Goal: Transaction & Acquisition: Purchase product/service

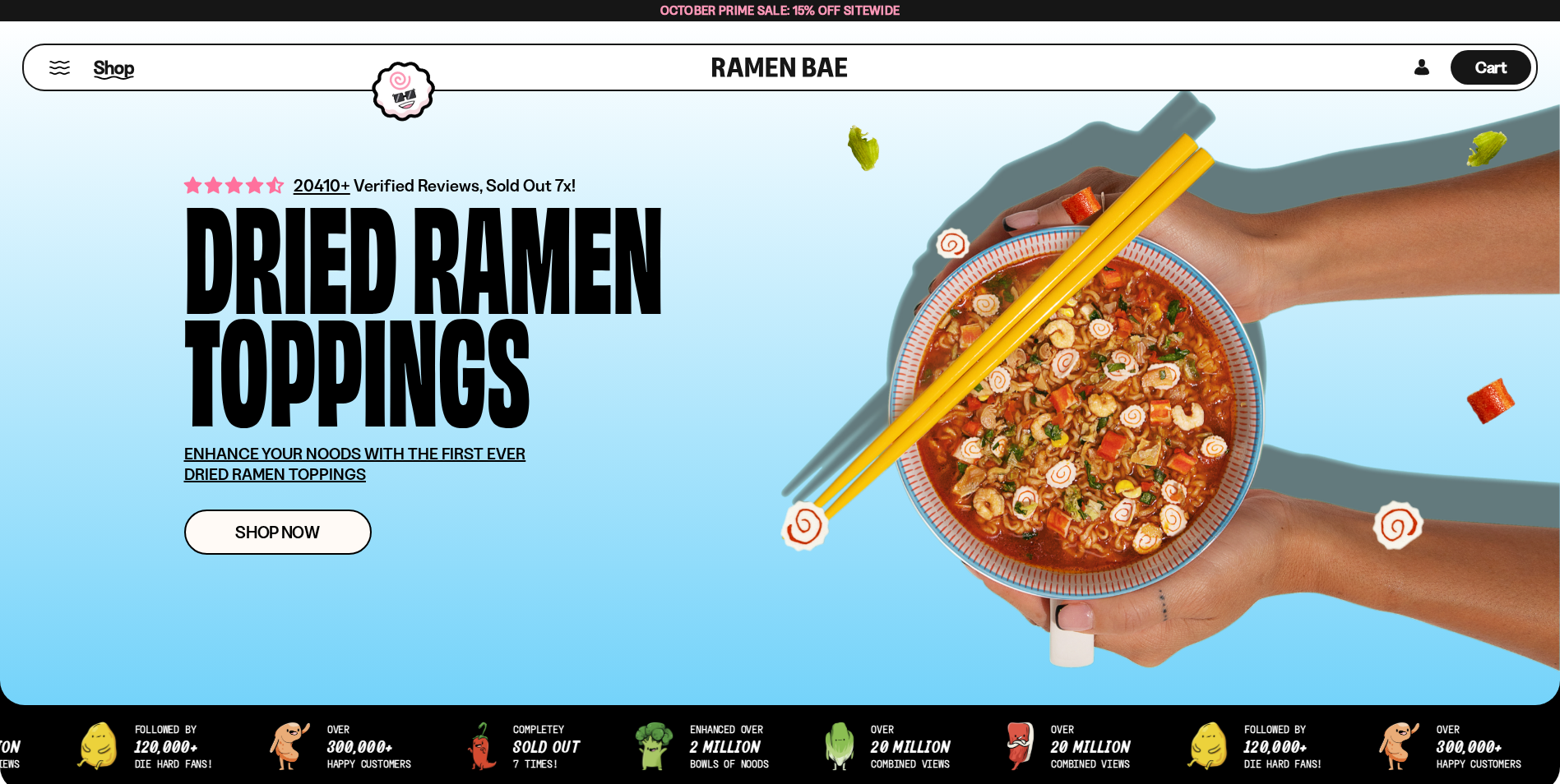
click at [115, 70] on span "Shop" at bounding box center [114, 67] width 40 height 25
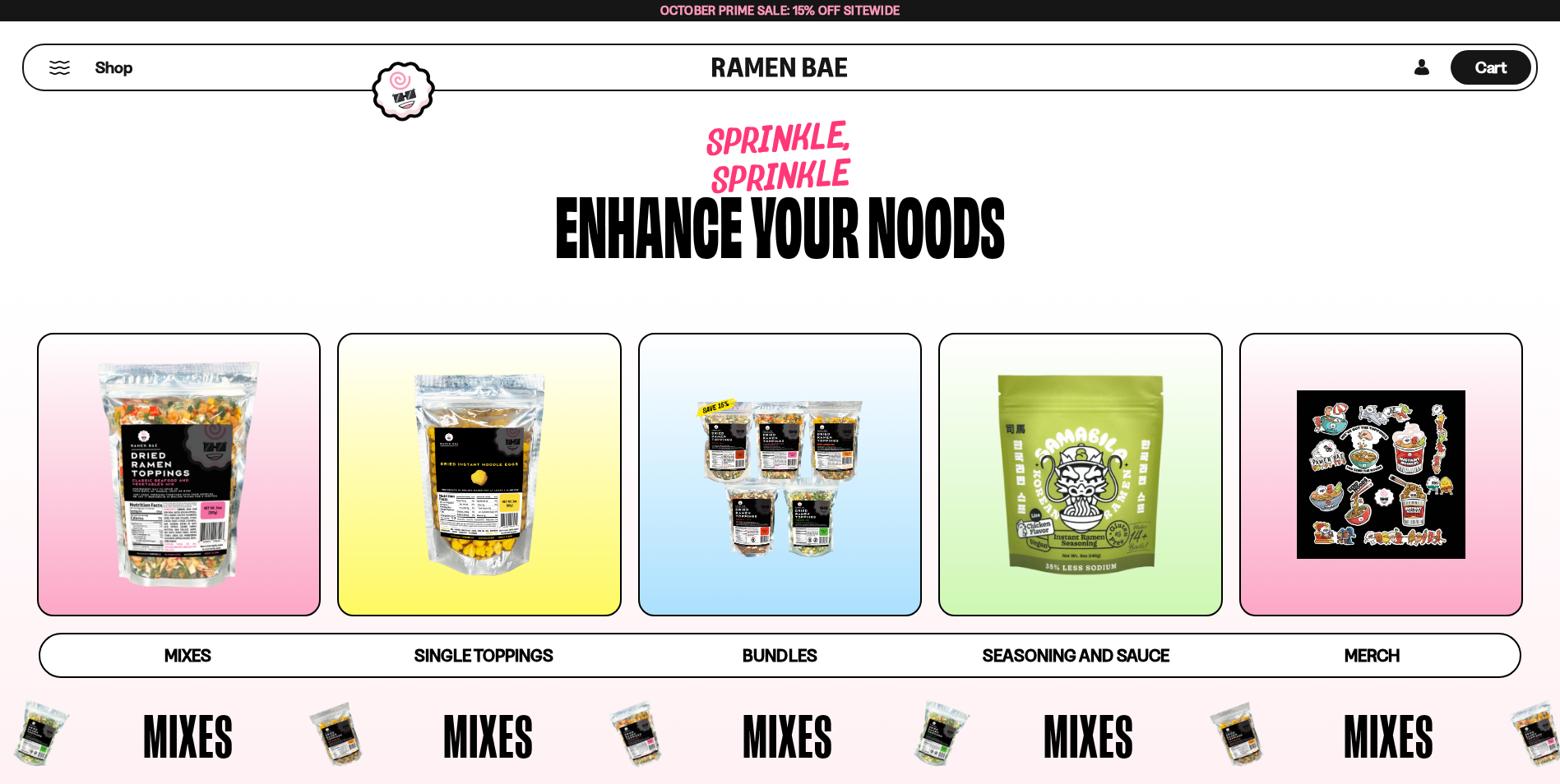
click at [481, 555] on div at bounding box center [478, 474] width 284 height 284
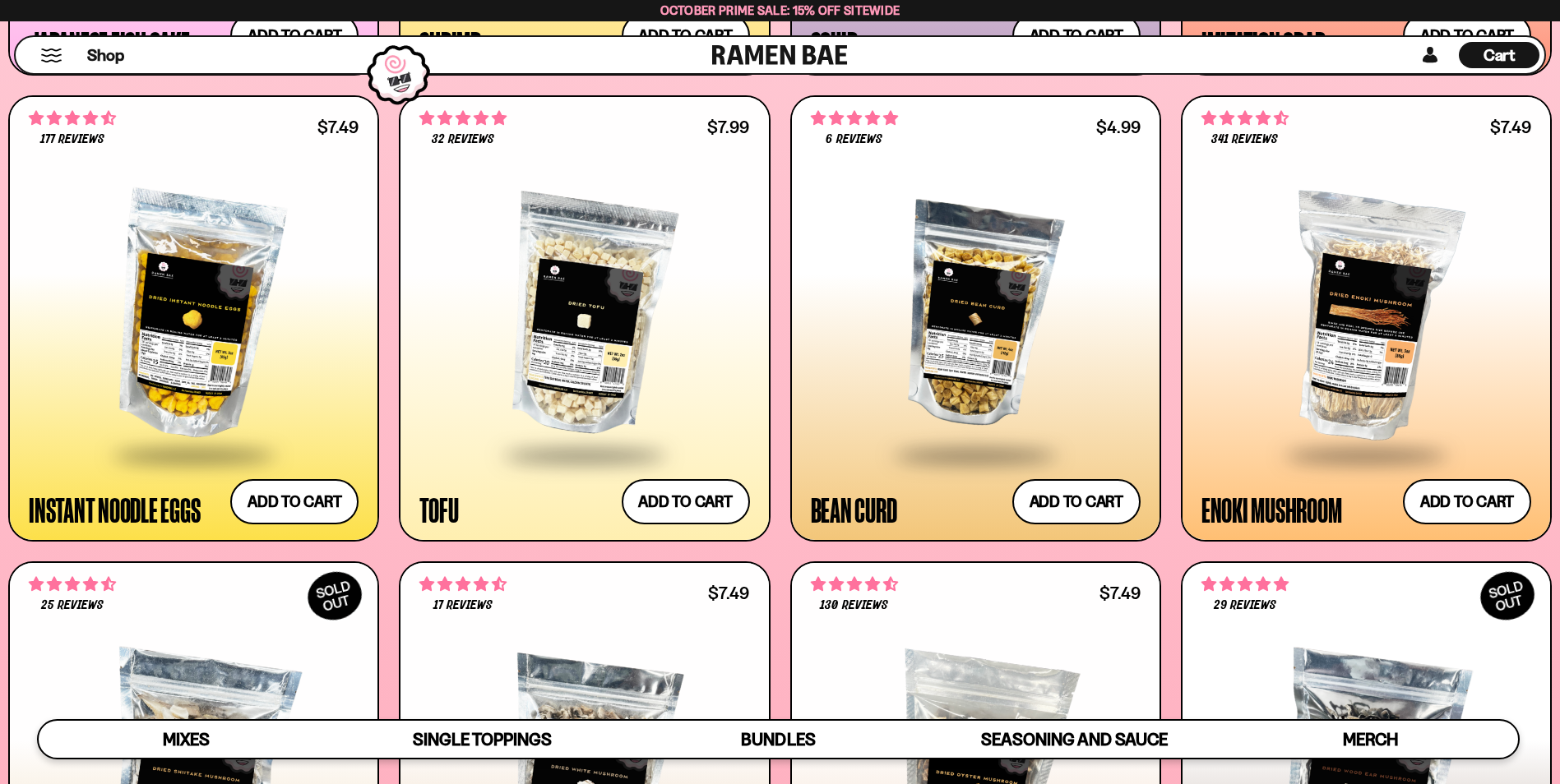
scroll to position [2224, 0]
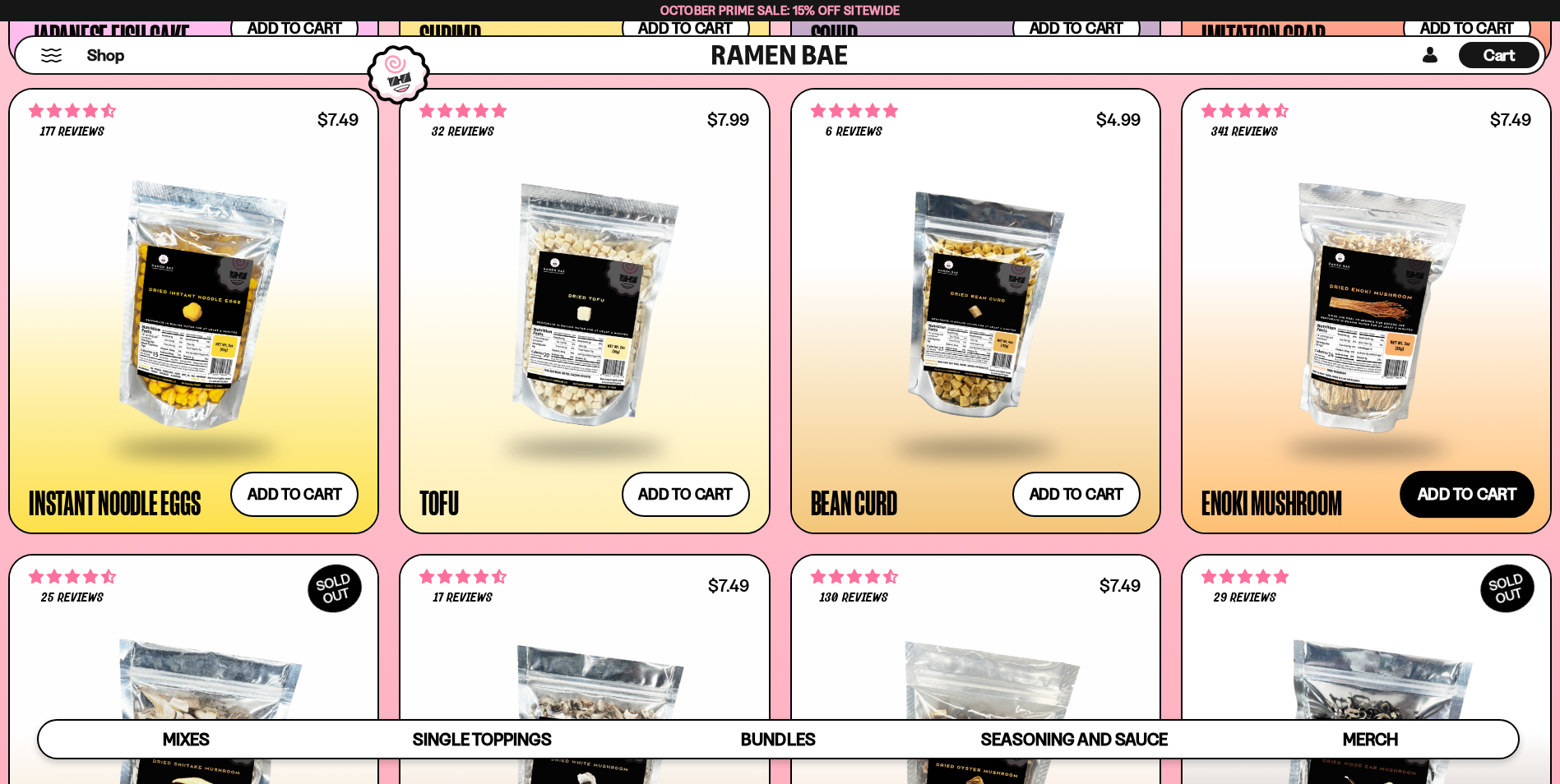
click at [1462, 482] on button "Add to cart Add ― Regular price $7.49 Regular price Sale price $7.49 Unit price…" at bounding box center [1467, 494] width 135 height 48
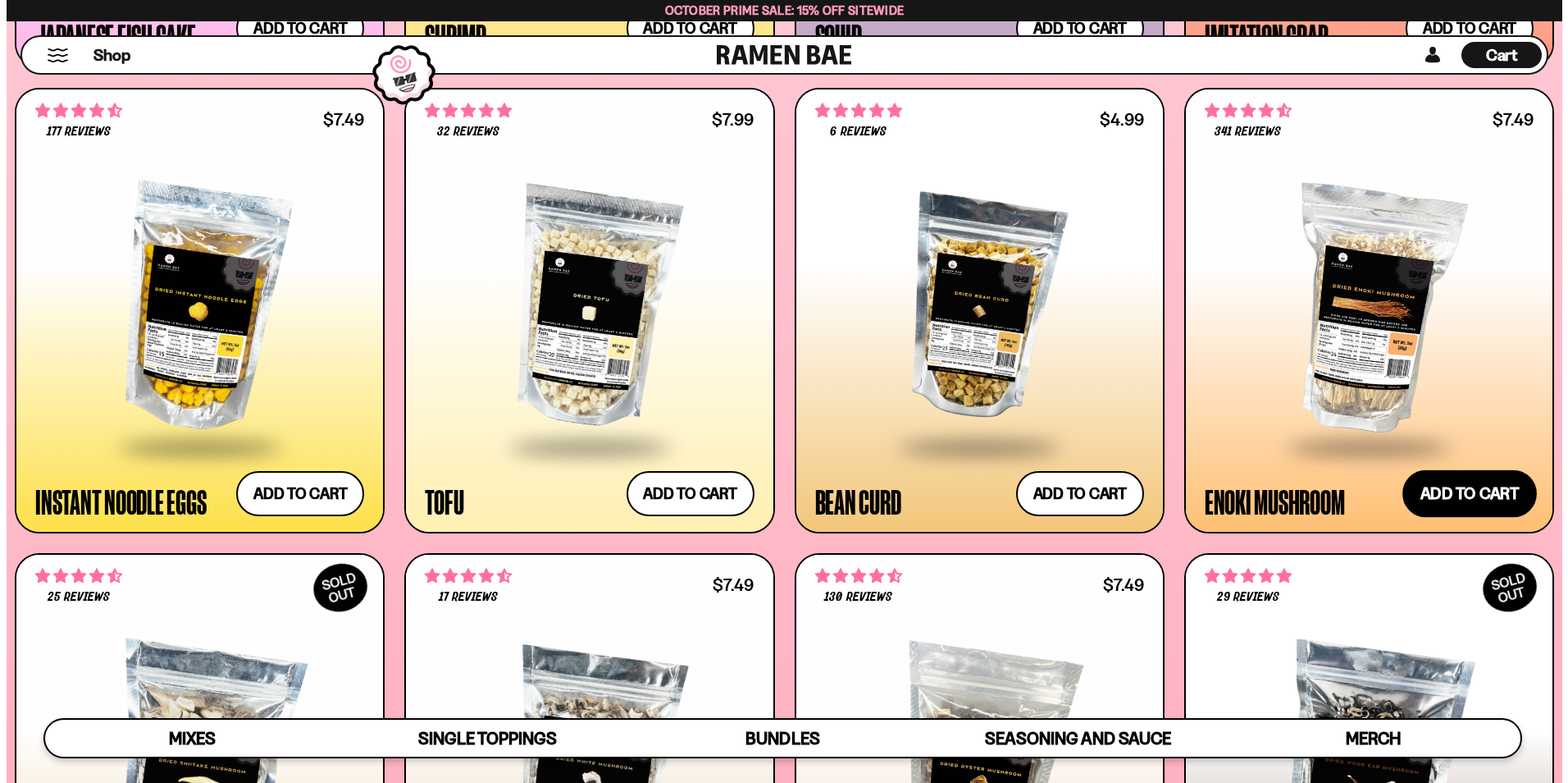
scroll to position [2231, 0]
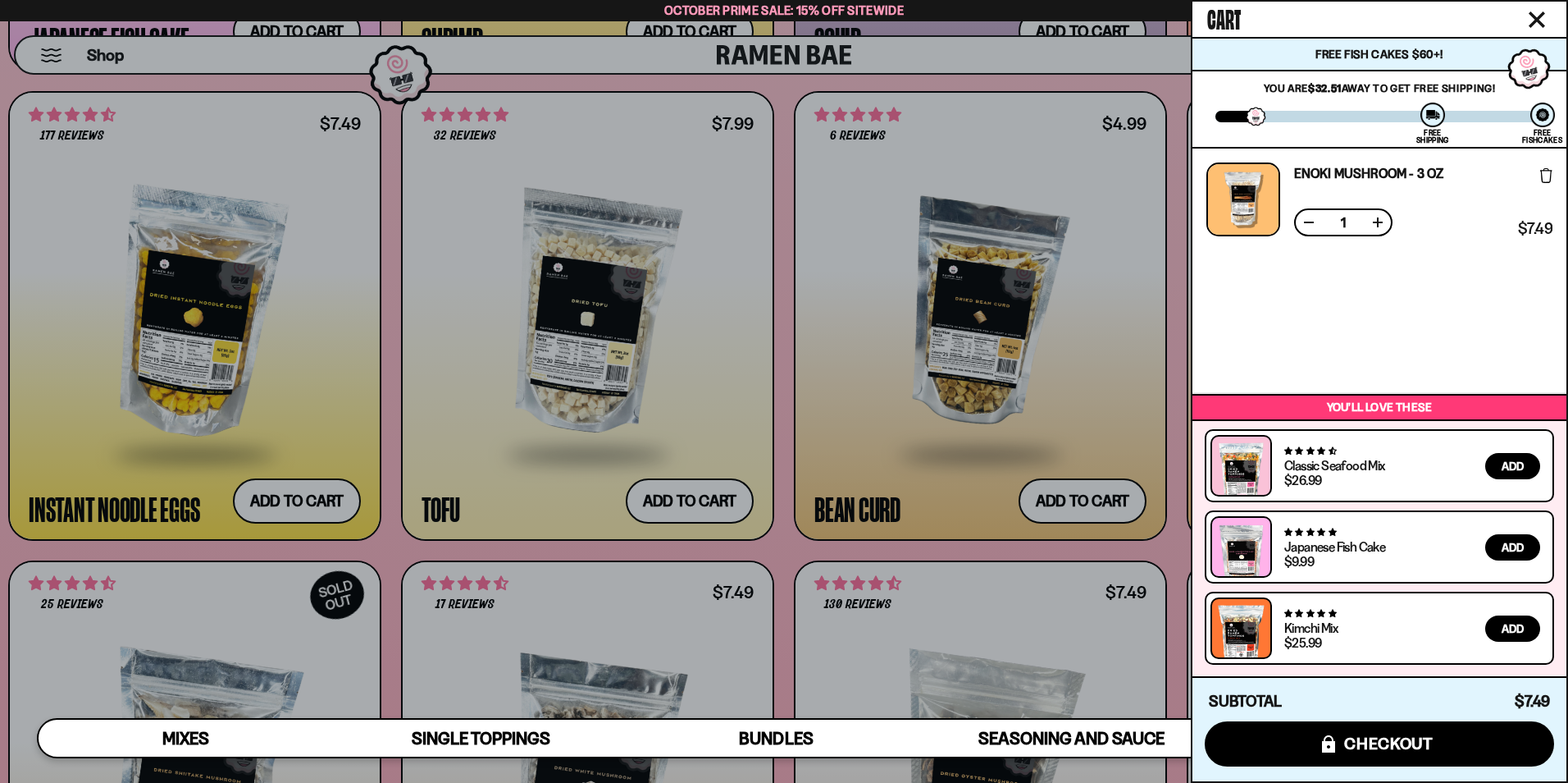
click at [1541, 17] on icon "Close cart" at bounding box center [1536, 19] width 14 height 14
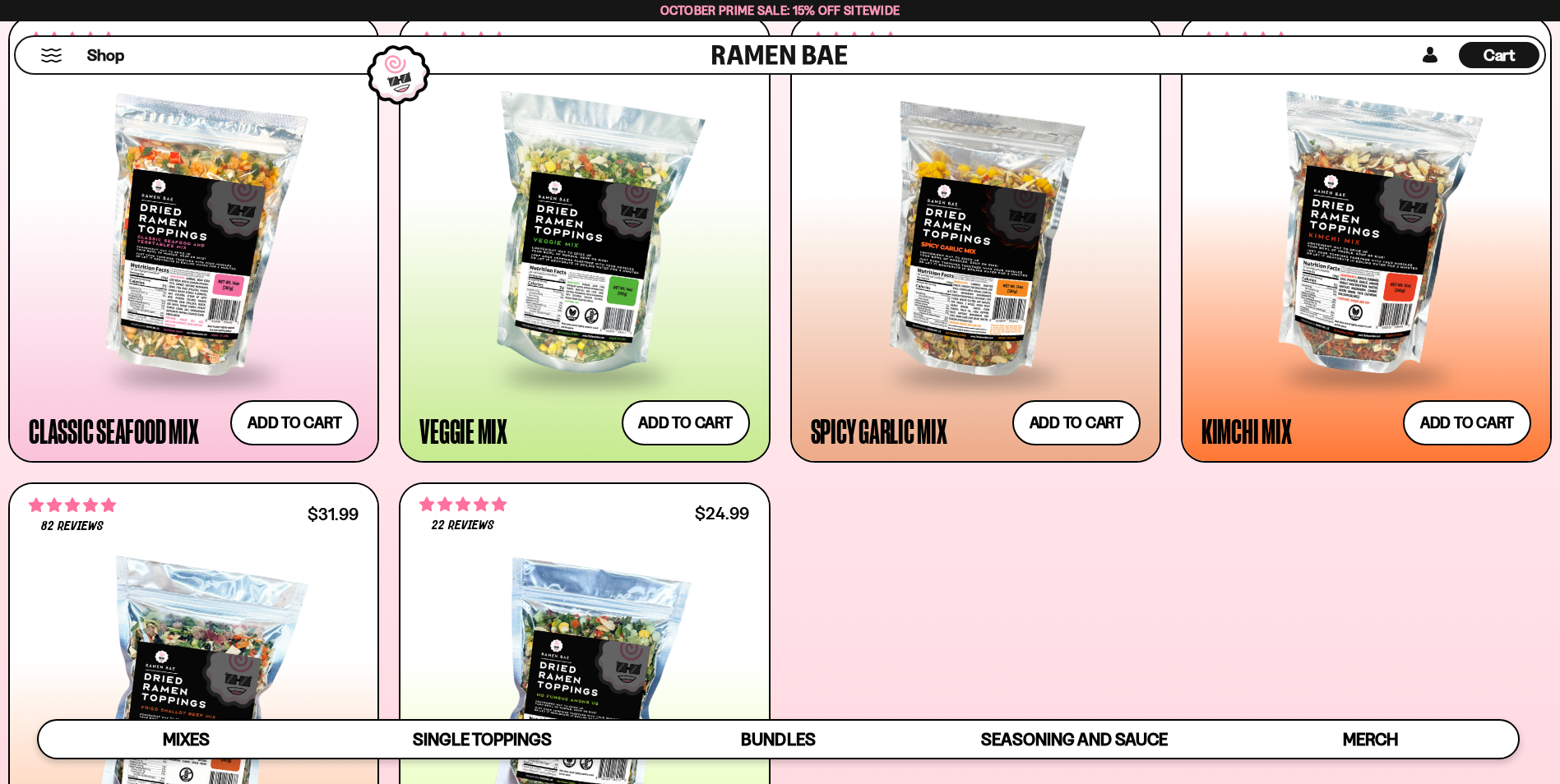
scroll to position [806, 0]
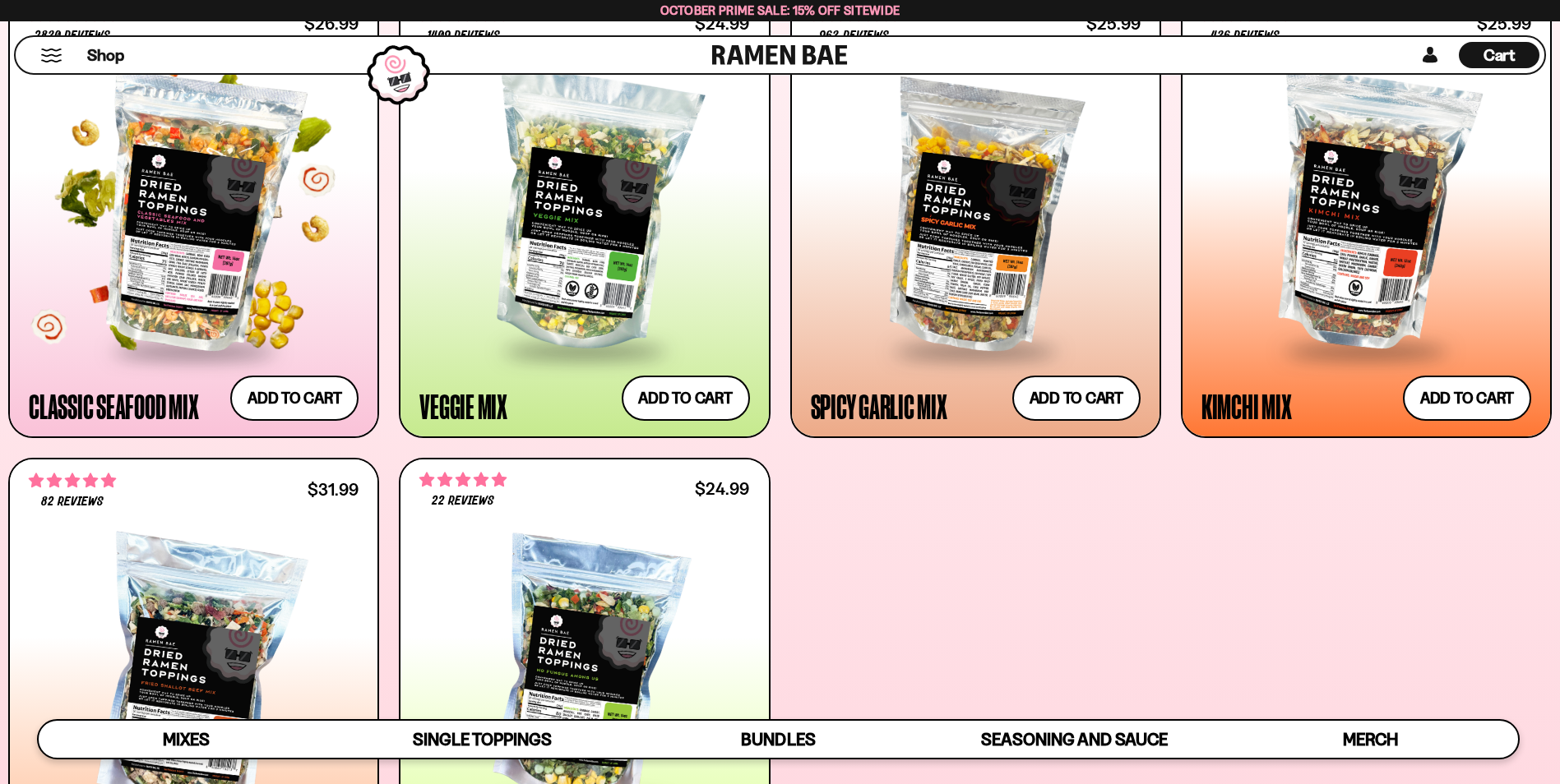
click at [276, 201] on div at bounding box center [193, 212] width 330 height 272
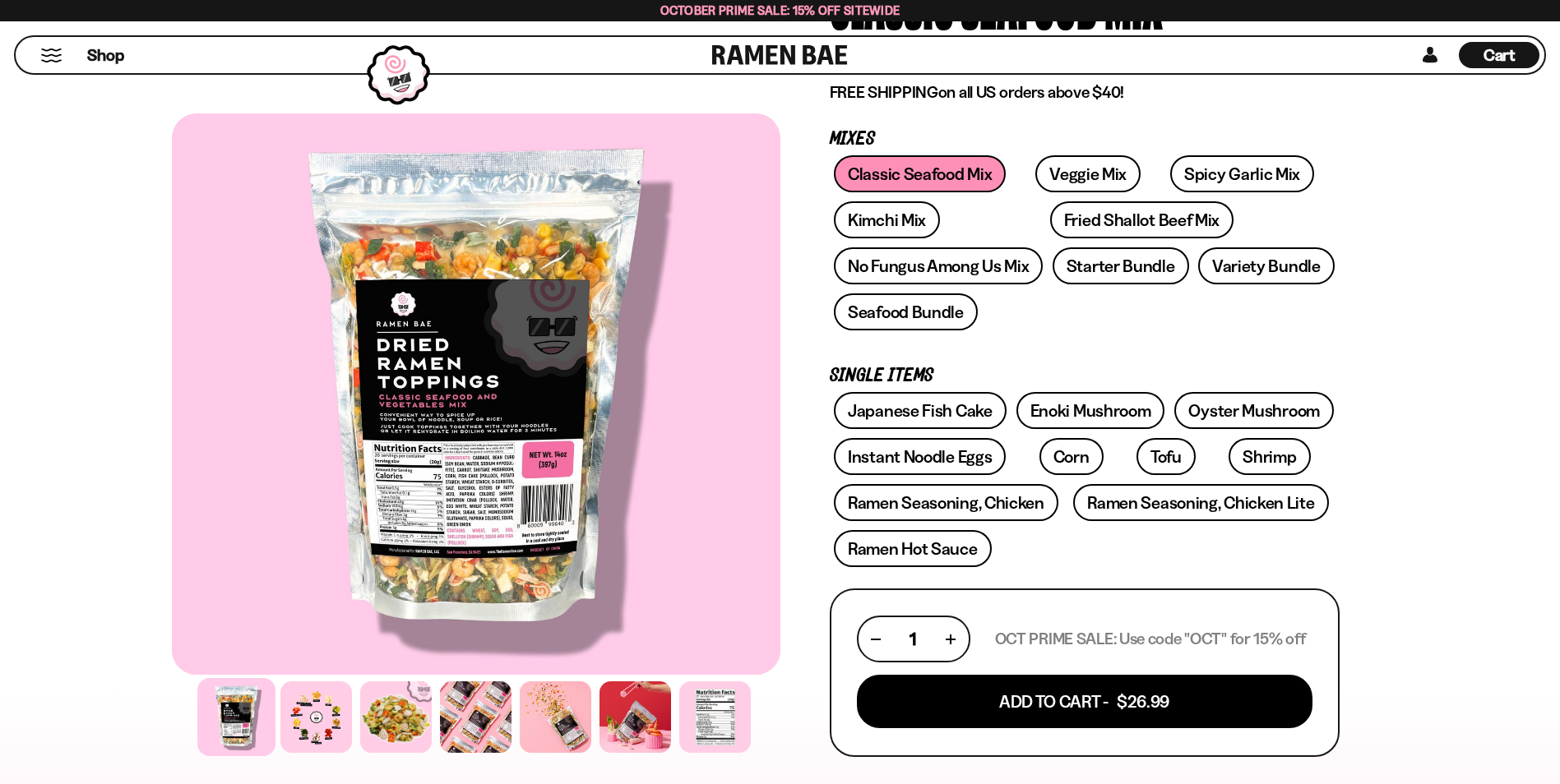
scroll to position [328, 0]
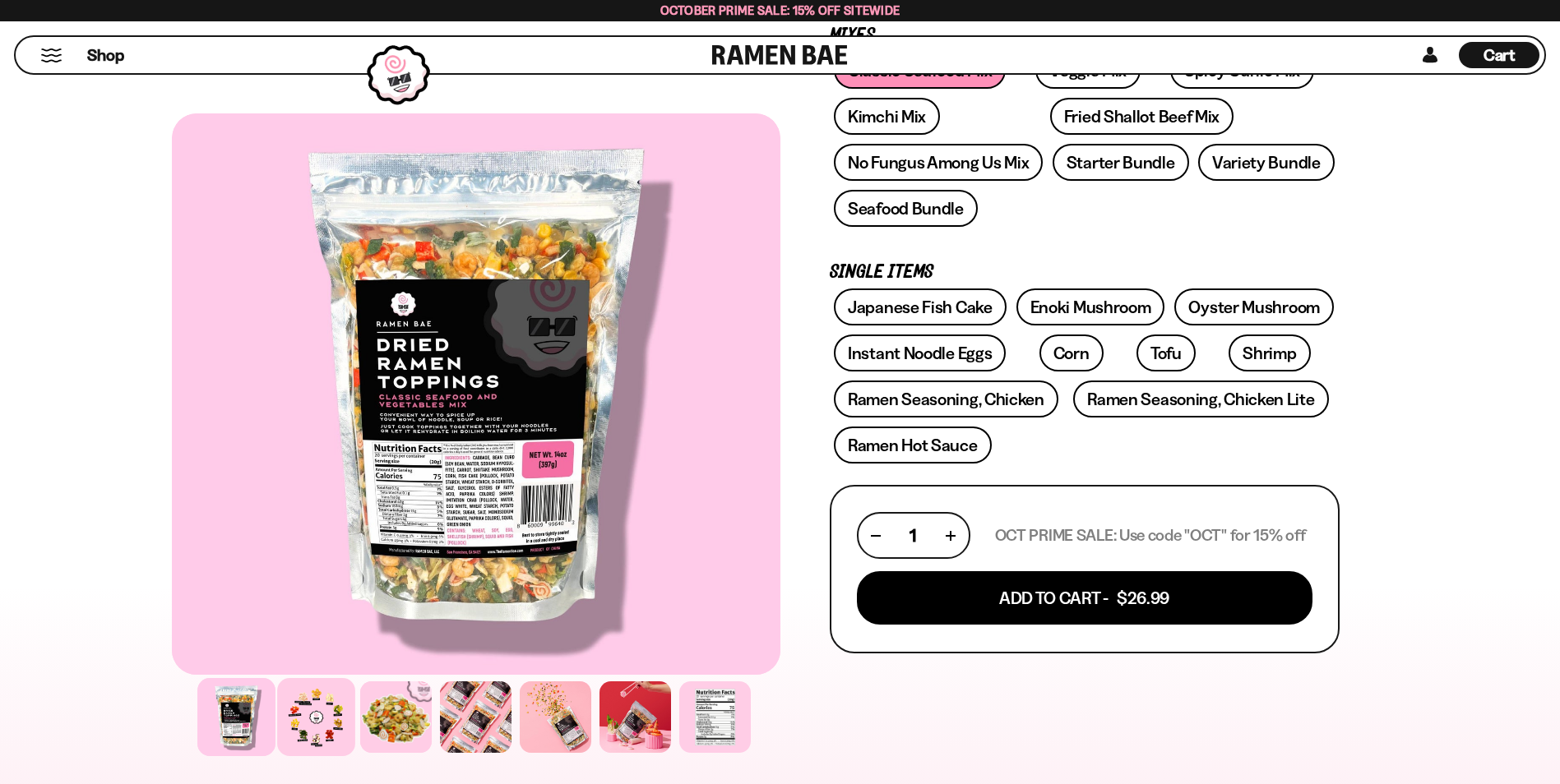
click at [341, 711] on div at bounding box center [316, 717] width 78 height 78
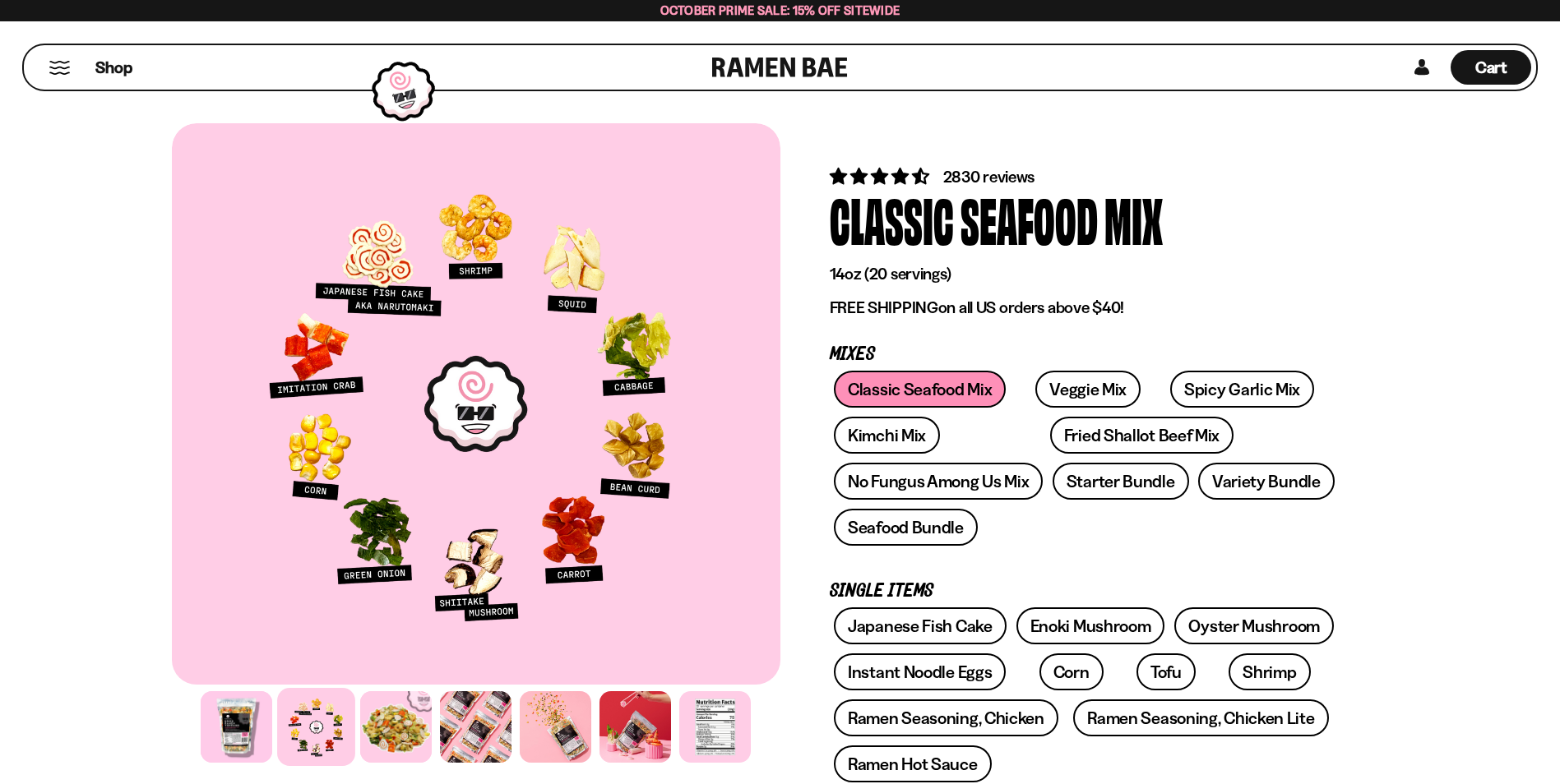
scroll to position [0, 0]
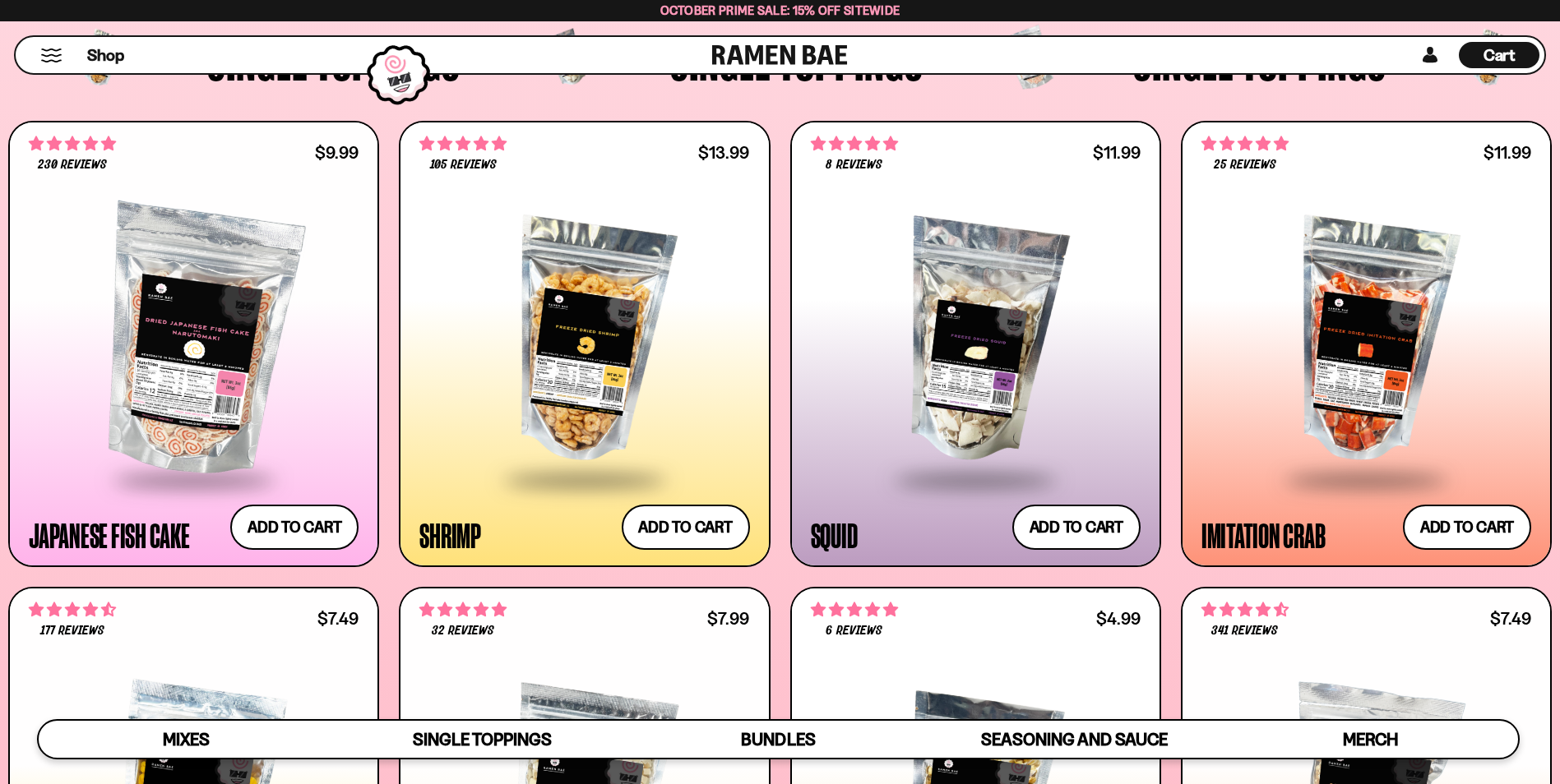
scroll to position [1717, 0]
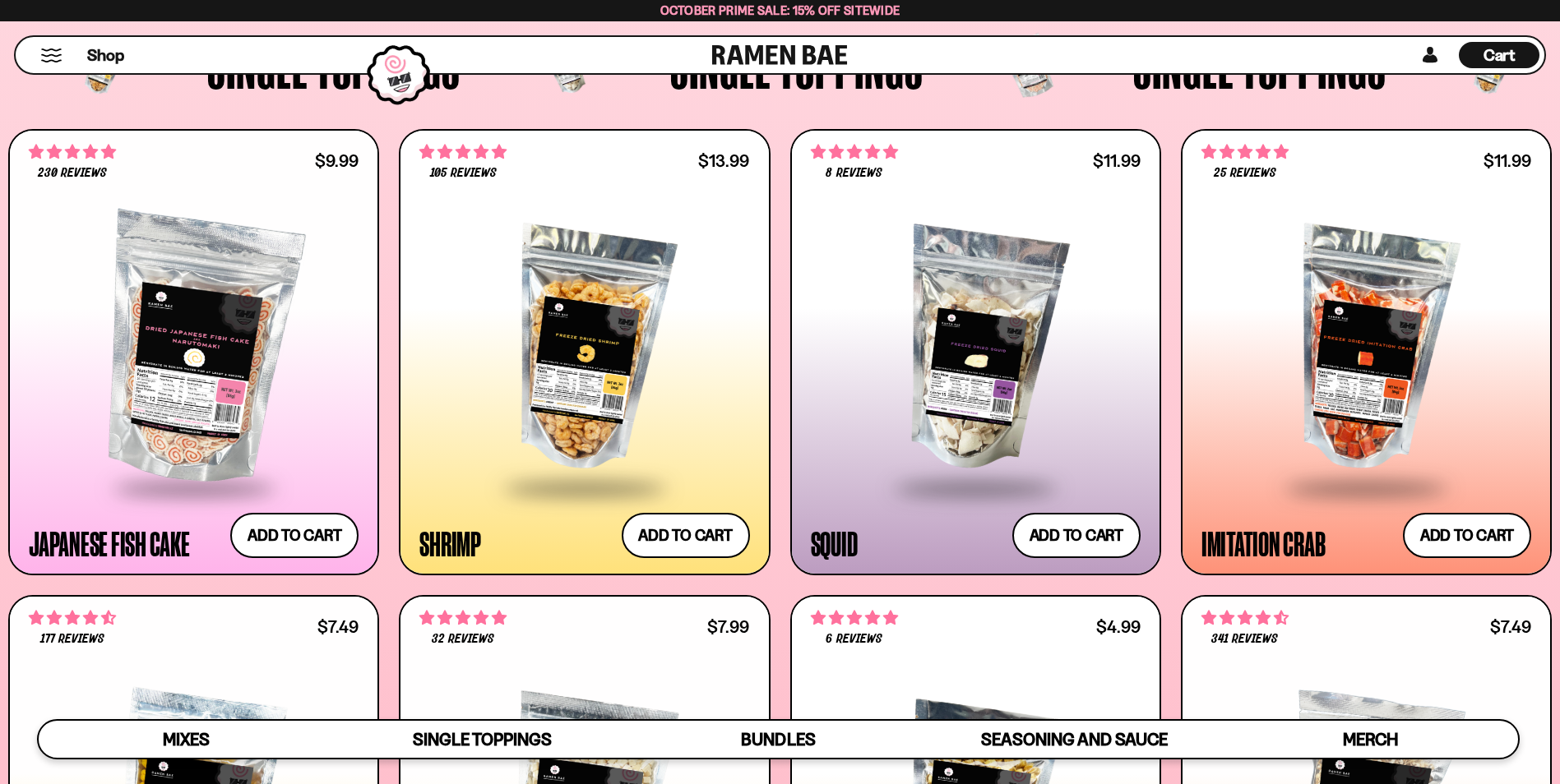
click at [461, 176] on span "105 reviews" at bounding box center [463, 173] width 66 height 13
click at [477, 174] on span "105 reviews" at bounding box center [463, 173] width 66 height 13
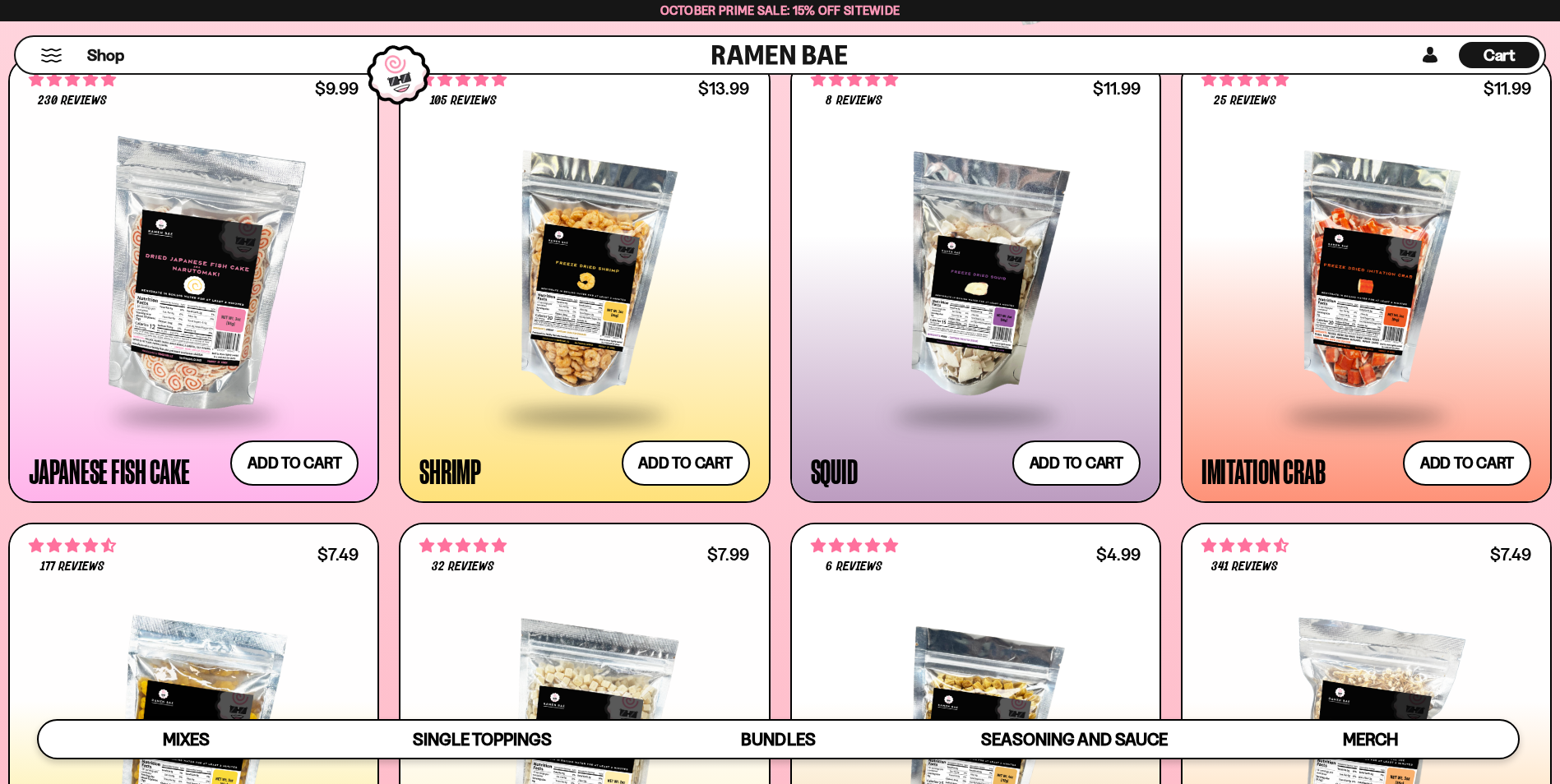
scroll to position [1774, 0]
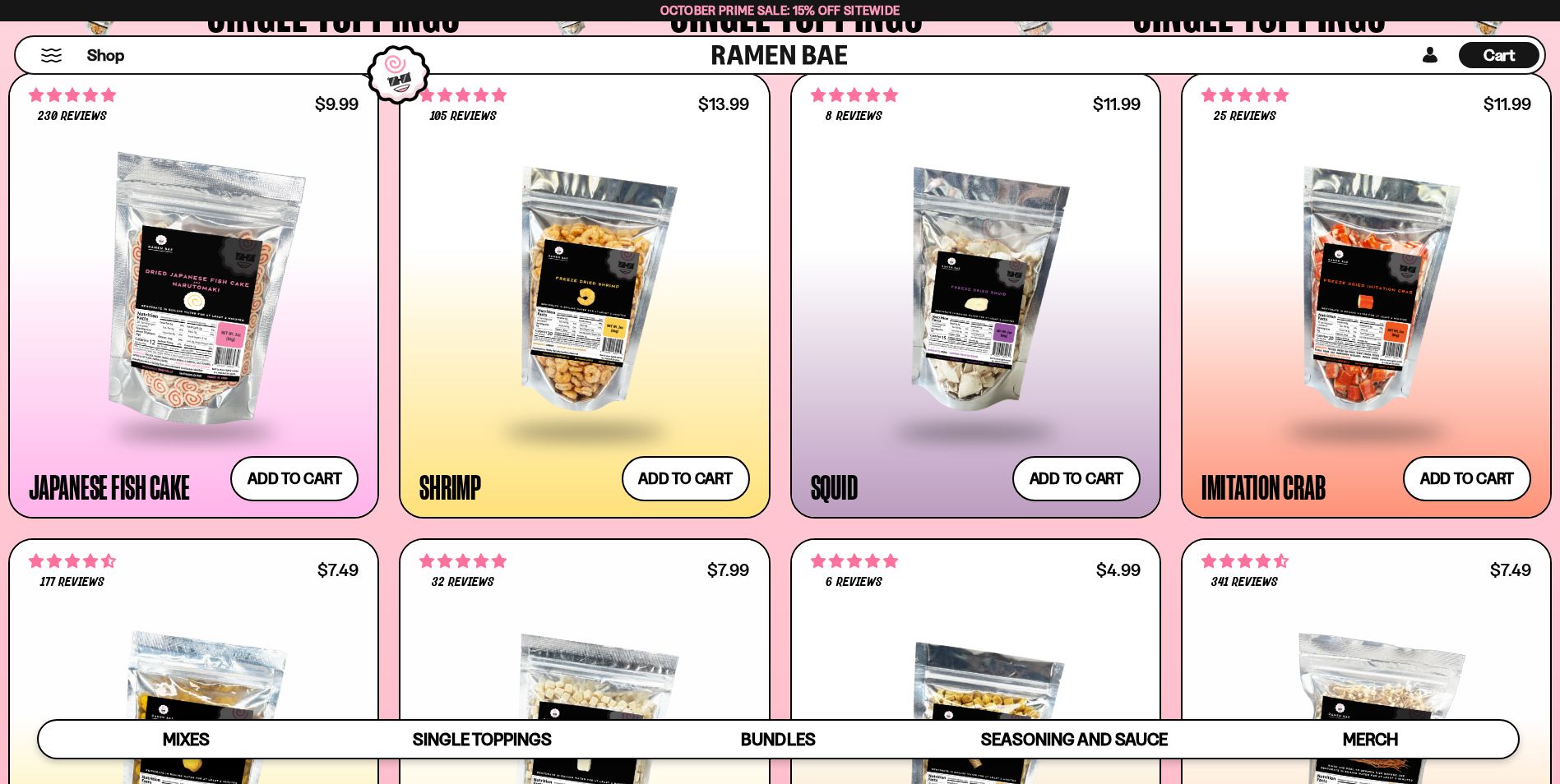
click at [601, 238] on div at bounding box center [584, 293] width 330 height 272
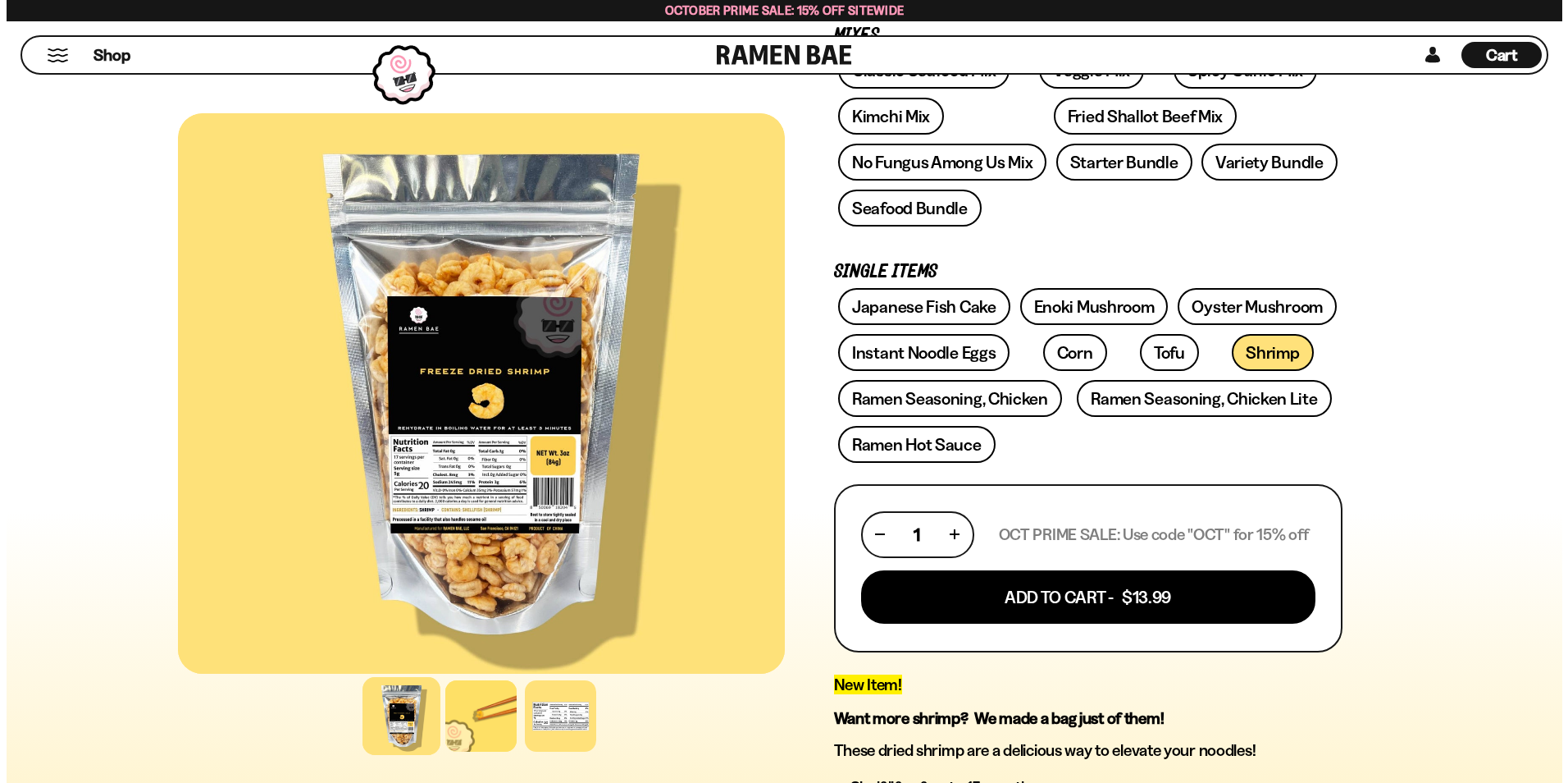
scroll to position [321, 0]
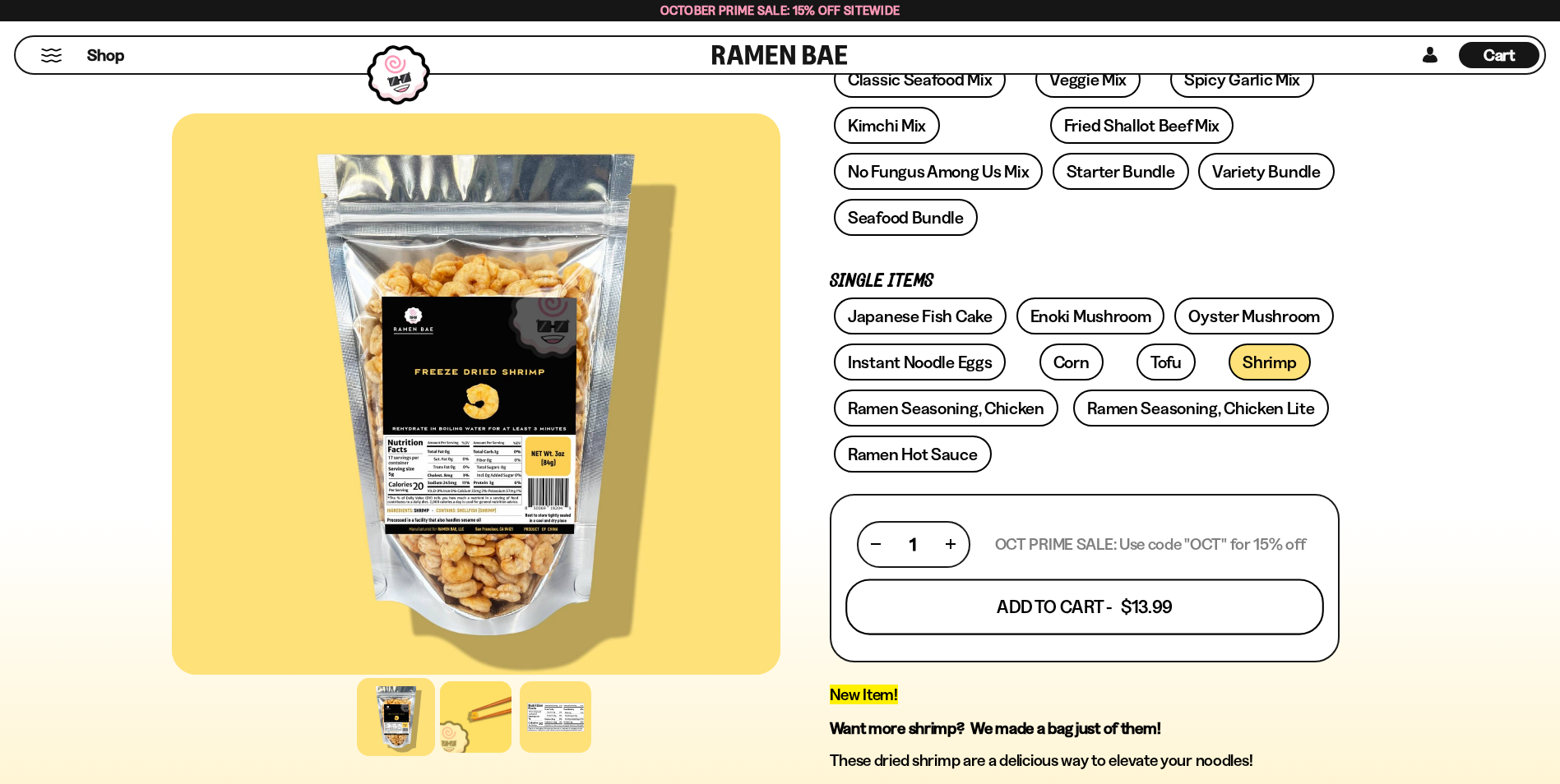
click at [1200, 617] on button "Add To Cart - $13.99" at bounding box center [1084, 606] width 478 height 56
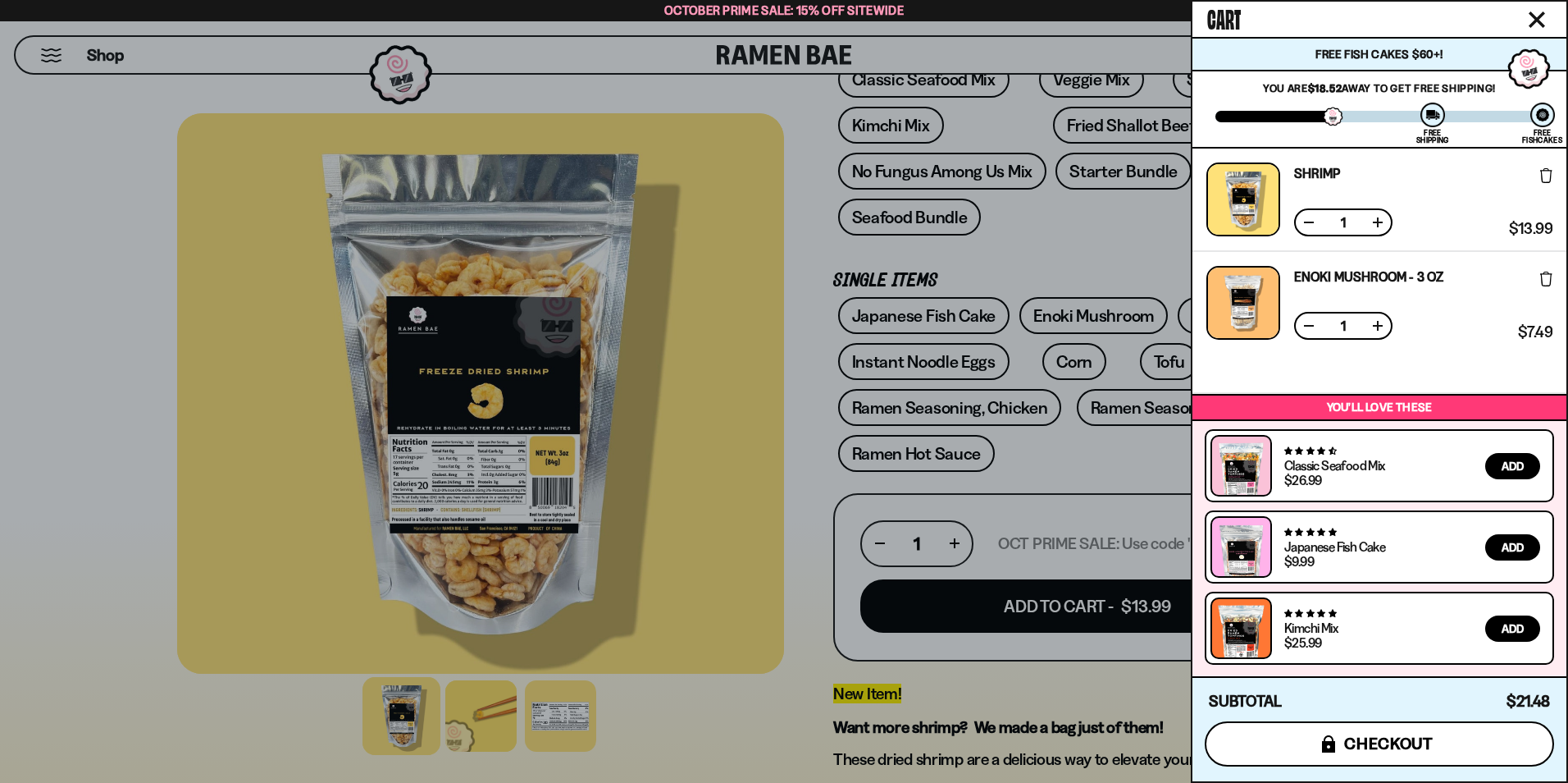
click at [1377, 733] on button "icons8-lock checkout" at bounding box center [1380, 744] width 350 height 45
